Goal: Information Seeking & Learning: Learn about a topic

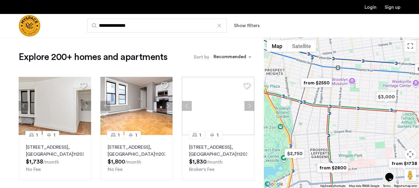
drag, startPoint x: 324, startPoint y: 154, endPoint x: 341, endPoint y: 97, distance: 59.3
click at [341, 97] on div at bounding box center [341, 112] width 155 height 151
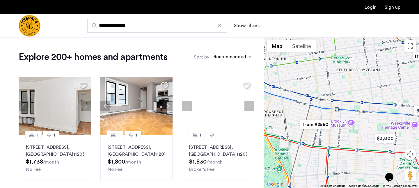
drag, startPoint x: 355, startPoint y: 99, endPoint x: 371, endPoint y: 171, distance: 74.0
click at [373, 172] on div at bounding box center [341, 112] width 155 height 151
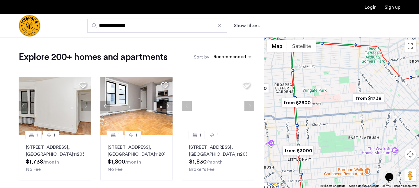
click at [360, 99] on img "from $1738" at bounding box center [369, 98] width 36 height 13
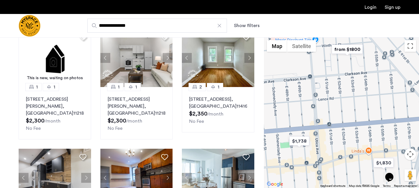
scroll to position [162, 0]
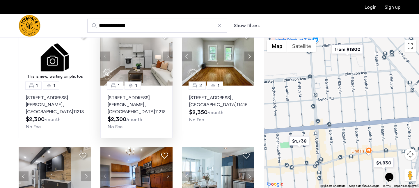
click at [140, 68] on img at bounding box center [136, 56] width 72 height 58
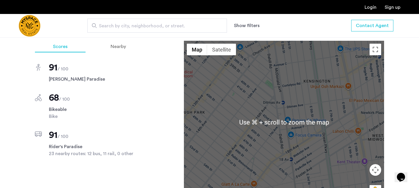
scroll to position [390, 0]
